Goal: Book appointment/travel/reservation

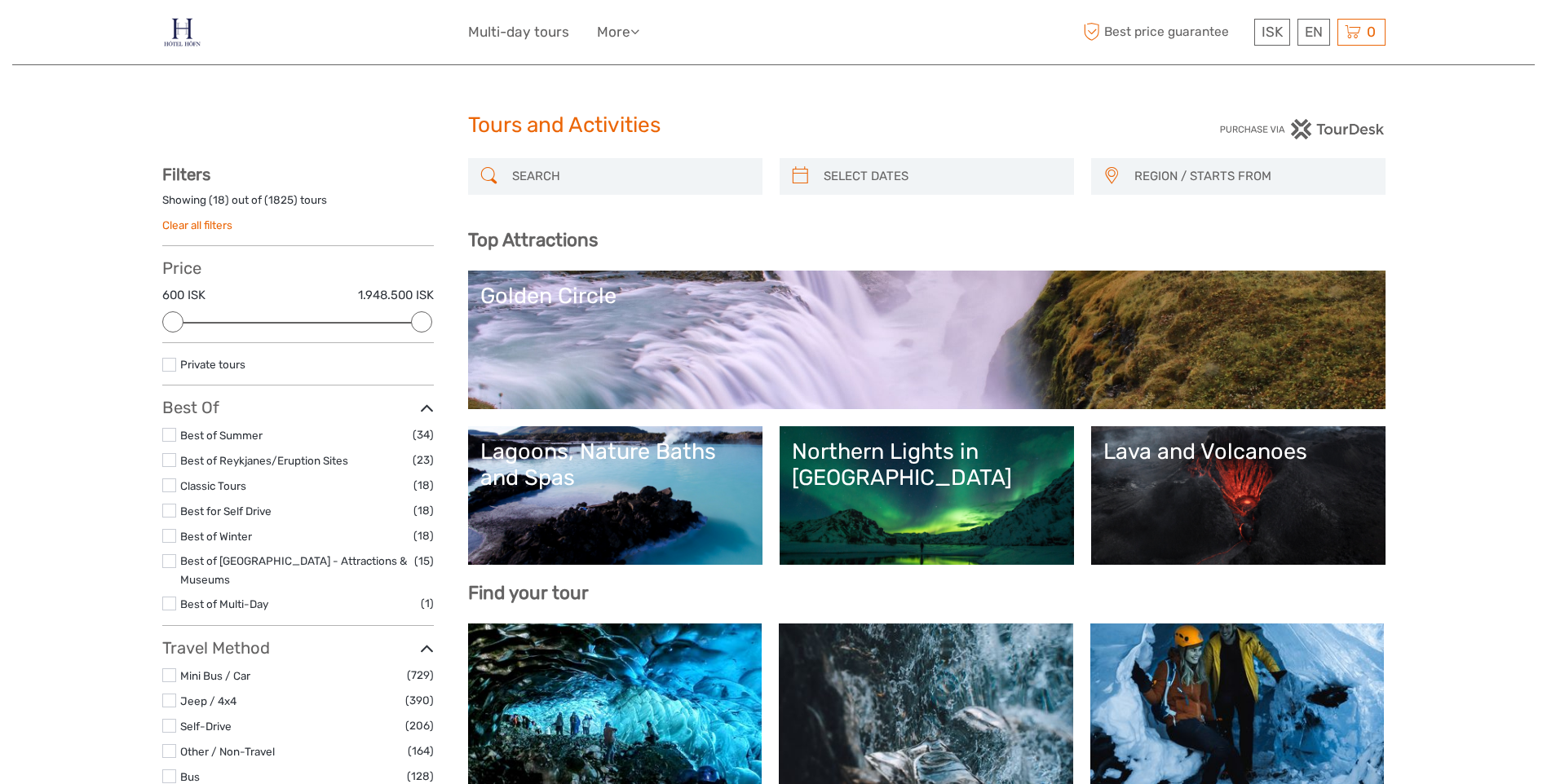
select select
click at [886, 456] on div "Northern Lights in [GEOGRAPHIC_DATA]" at bounding box center [926, 465] width 270 height 53
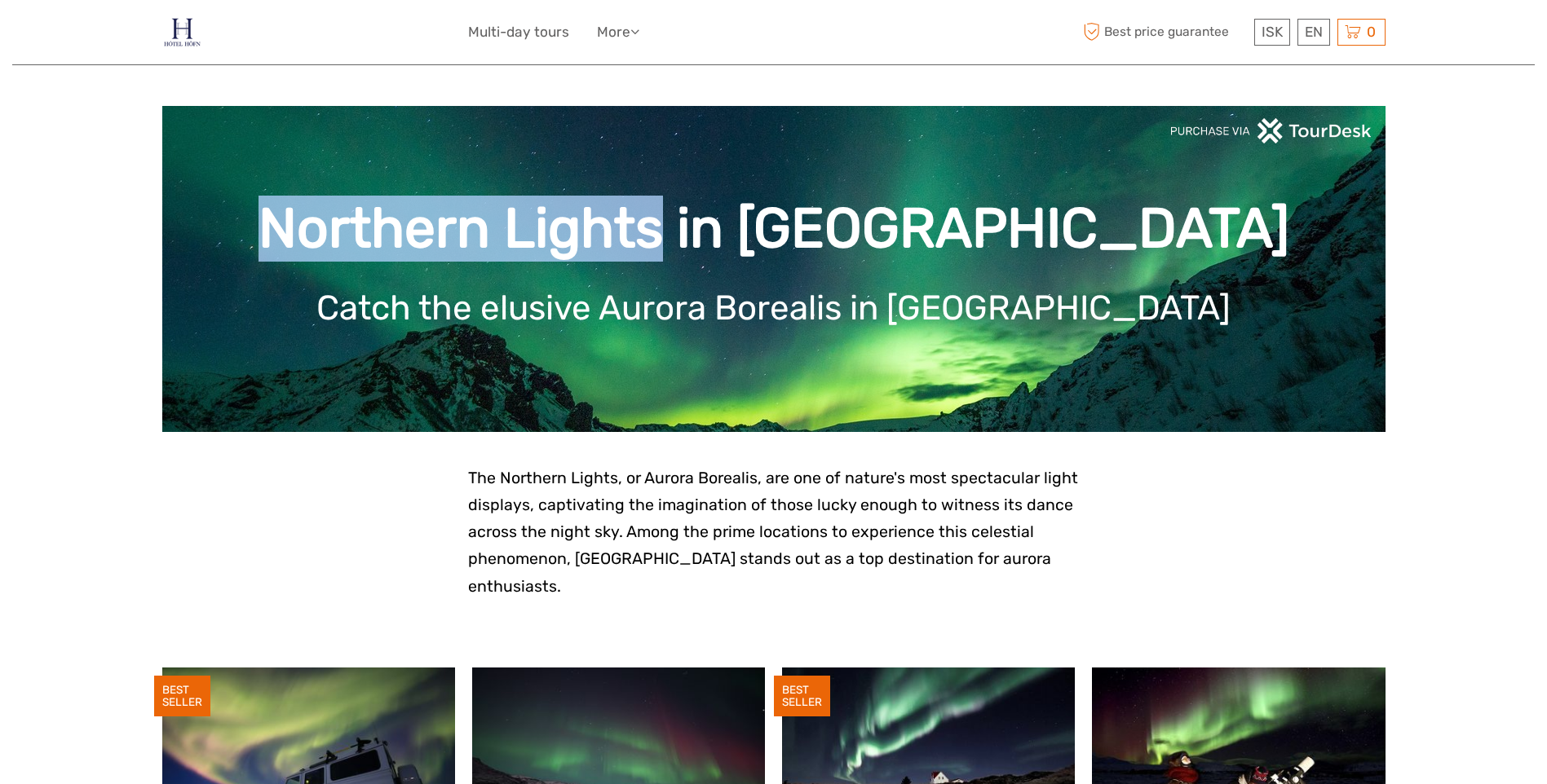
drag, startPoint x: 448, startPoint y: 236, endPoint x: 843, endPoint y: 249, distance: 395.2
click at [843, 249] on h1 "Northern Lights in [GEOGRAPHIC_DATA]" at bounding box center [774, 228] width 1175 height 66
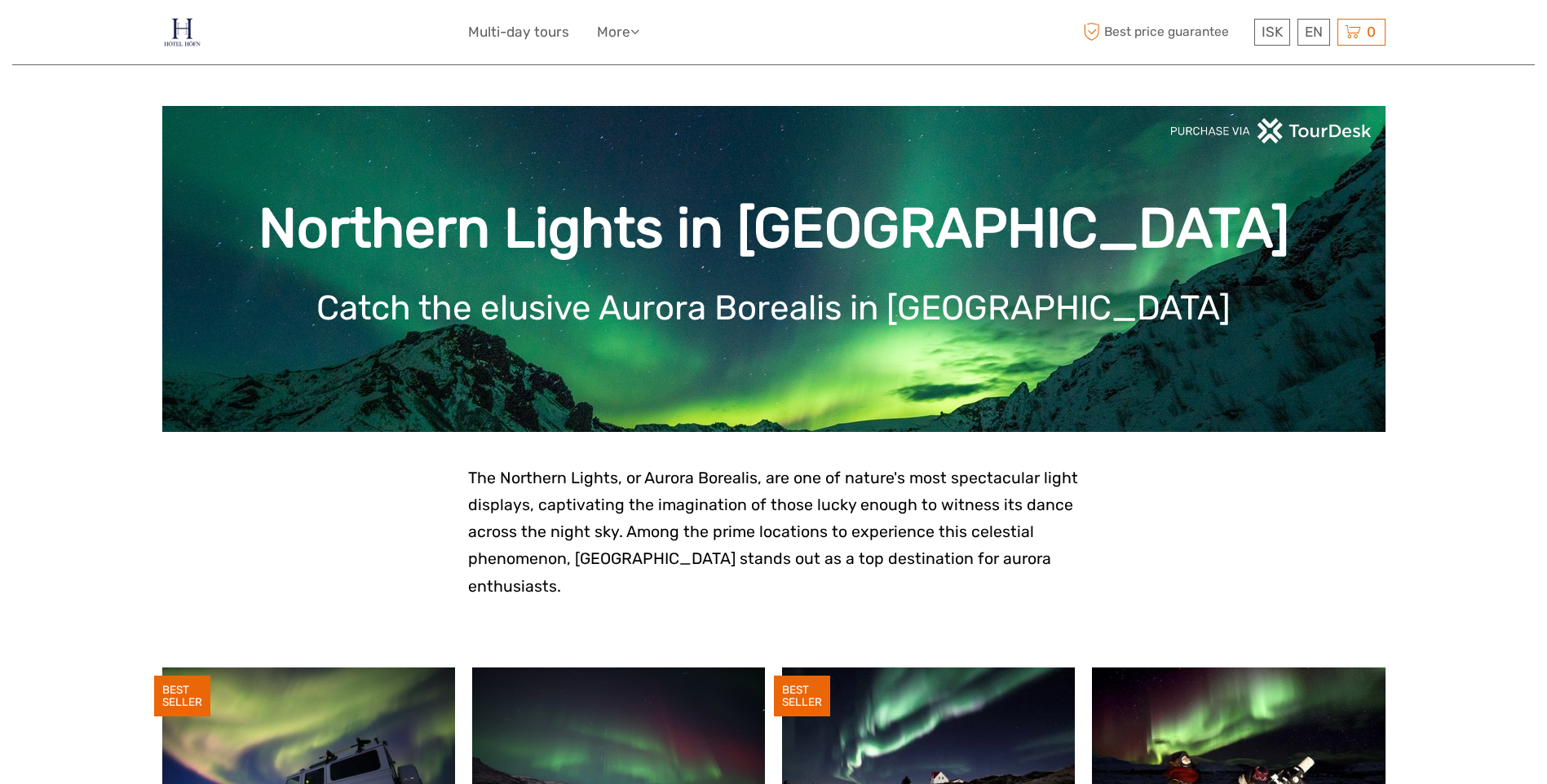
click at [633, 380] on div "Northern Lights in [GEOGRAPHIC_DATA] Catch the elusive Aurora Borealis in [GEOG…" at bounding box center [774, 269] width 1224 height 327
